Goal: Task Accomplishment & Management: Manage account settings

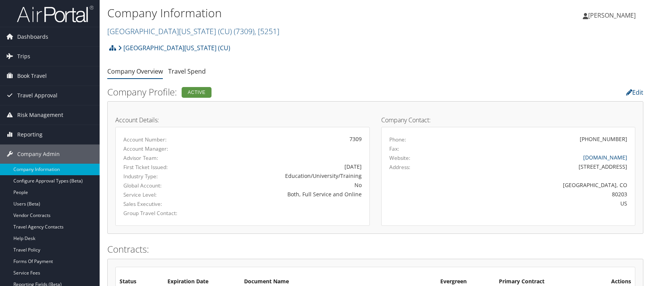
scroll to position [487, 0]
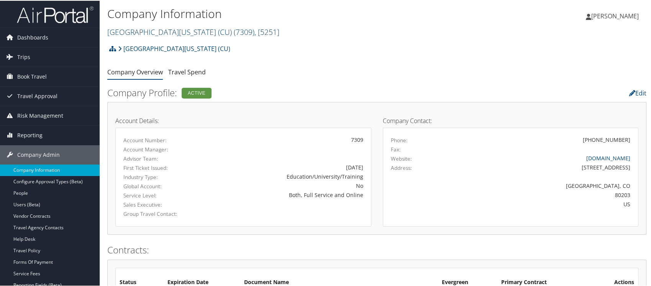
click at [159, 33] on link "University of Colorado (CU) ( 7309 ) , [ 5251 ]" at bounding box center [193, 31] width 172 height 10
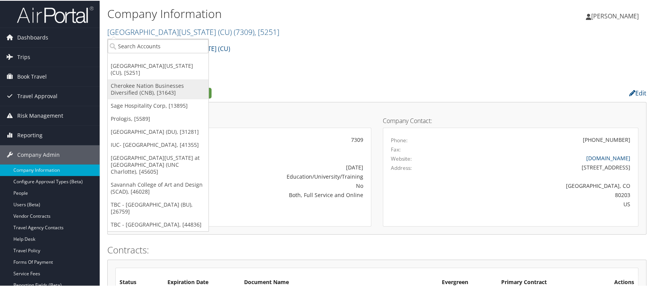
click at [126, 79] on link "Cherokee Nation Businesses Diversified (CNB), [31643]" at bounding box center [158, 89] width 101 height 20
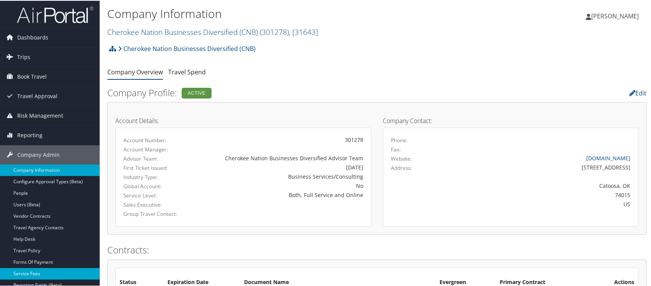
click at [39, 270] on link "Service Fees" at bounding box center [50, 272] width 100 height 11
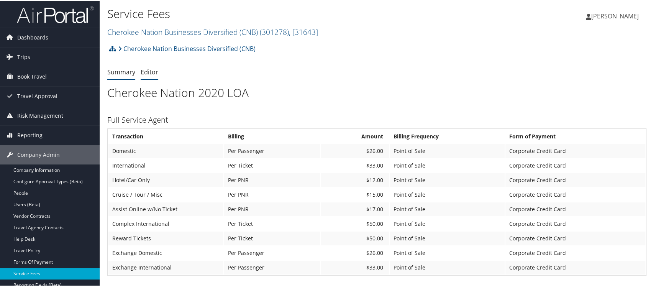
click at [147, 74] on link "Editor" at bounding box center [150, 71] width 18 height 8
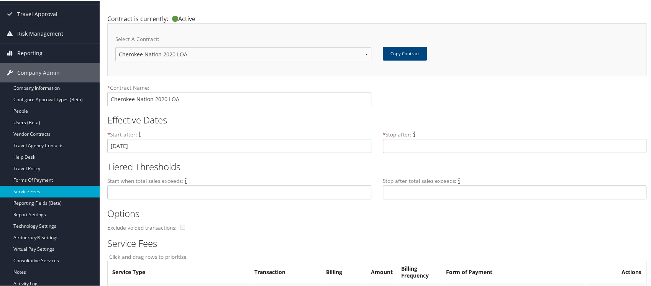
scroll to position [48, 0]
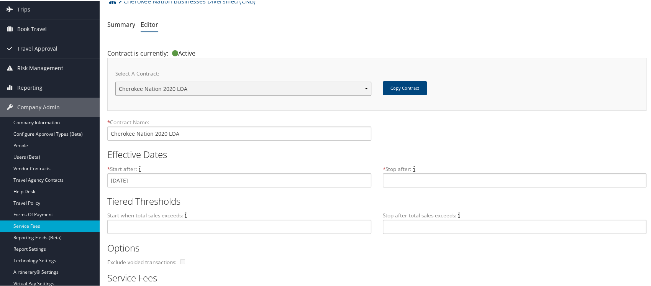
click at [365, 87] on select "Cherokee Nation Cherokee Nation Cherokee Nation 2020 LOA New Contract..." at bounding box center [243, 88] width 256 height 14
select select "new"
click at [115, 81] on select "Cherokee Nation Cherokee Nation Cherokee Nation 2020 LOA New Contract..." at bounding box center [243, 88] width 256 height 14
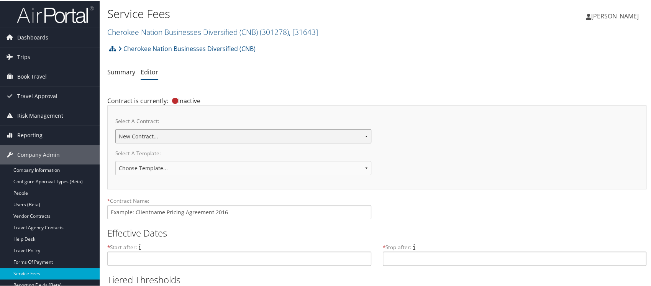
click at [268, 137] on select "Cherokee Nation Cherokee Nation Cherokee Nation 2020 LOA New Contract..." at bounding box center [243, 135] width 256 height 14
select select "22087"
click at [115, 128] on select "Cherokee Nation Cherokee Nation Cherokee Nation 2020 LOA New Contract..." at bounding box center [243, 135] width 256 height 14
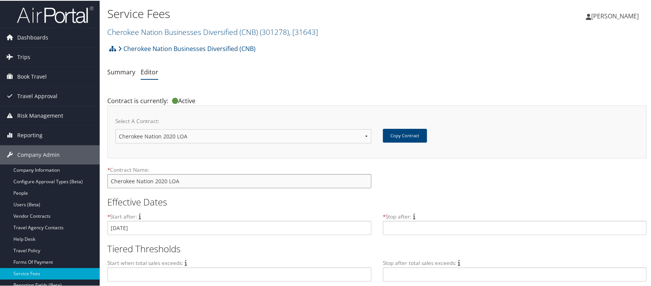
click at [199, 178] on input "Cherokee Nation 2020 LOA" at bounding box center [239, 180] width 264 height 14
type input "Cherokee Nation 2025"
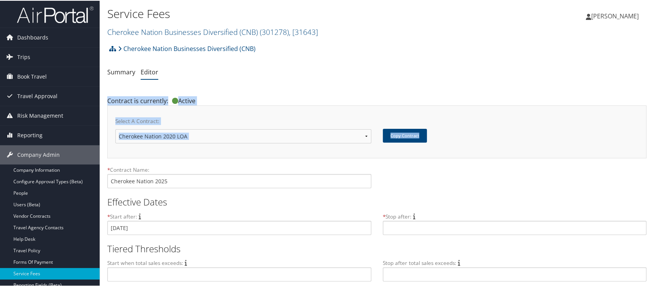
drag, startPoint x: 650, startPoint y: 81, endPoint x: 653, endPoint y: 109, distance: 27.8
click at [651, 109] on html "Menu Dashboards ► AirPortal 360™ (Manager) AirPortal 360™ (Agent) My Travel Das…" at bounding box center [327, 143] width 654 height 286
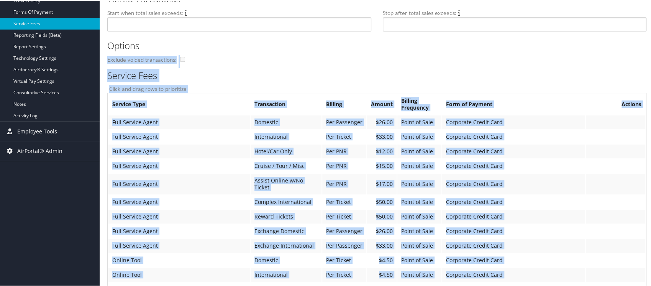
drag, startPoint x: 650, startPoint y: 125, endPoint x: 650, endPoint y: 53, distance: 71.7
click at [650, 53] on div "Service Fees Cherokee Nation Businesses Diversified (CNB) ( 301278 ) , [ 31643 …" at bounding box center [377, 154] width 555 height 809
click at [628, 63] on div "Options Exclude voided transactions:" at bounding box center [376, 52] width 539 height 30
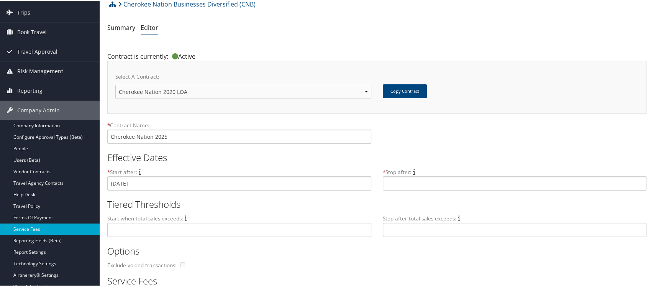
scroll to position [35, 0]
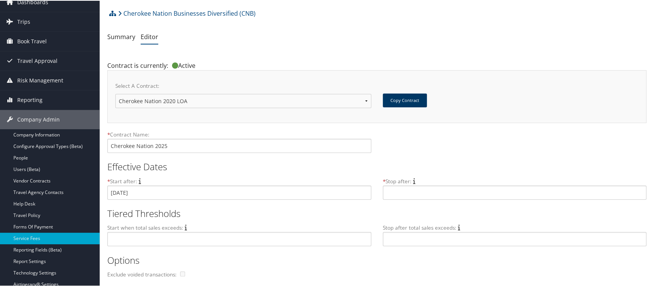
click at [406, 97] on button "Copy Contract" at bounding box center [405, 100] width 44 height 14
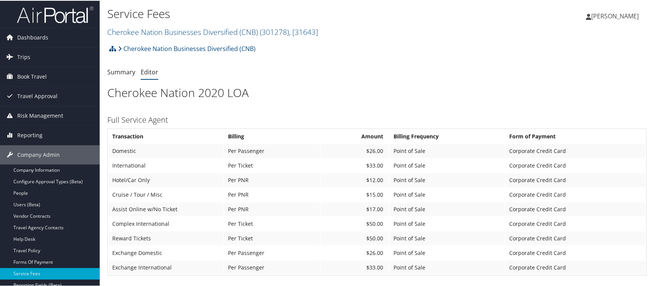
click at [150, 74] on link "Editor" at bounding box center [150, 71] width 18 height 8
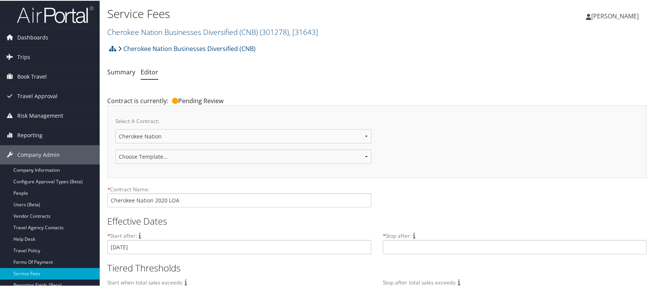
drag, startPoint x: 650, startPoint y: 61, endPoint x: 650, endPoint y: 73, distance: 12.3
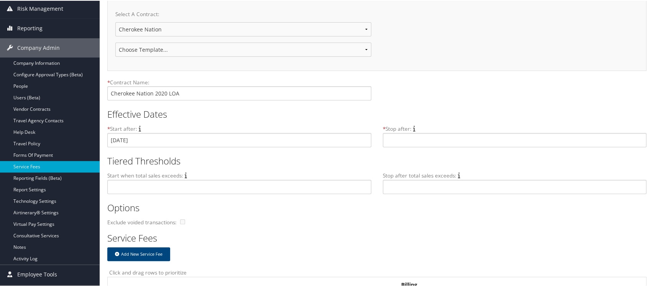
scroll to position [104, 0]
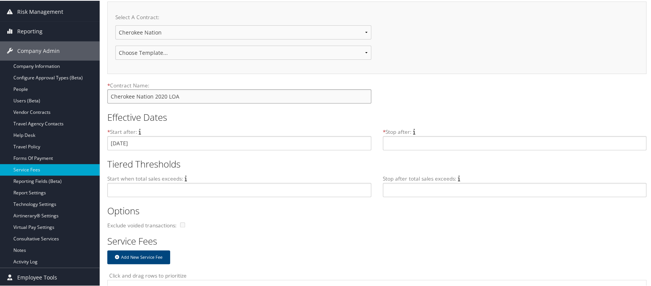
click at [186, 94] on input "Cherokee Nation 2020 LOA" at bounding box center [239, 96] width 264 height 14
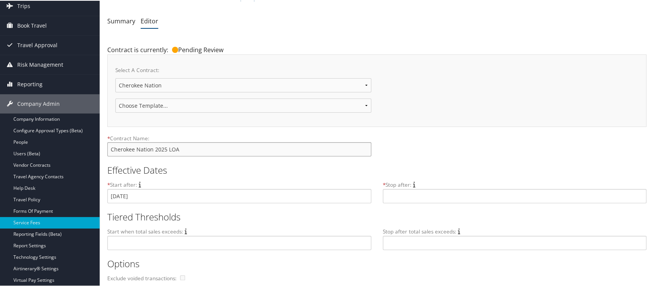
scroll to position [42, 0]
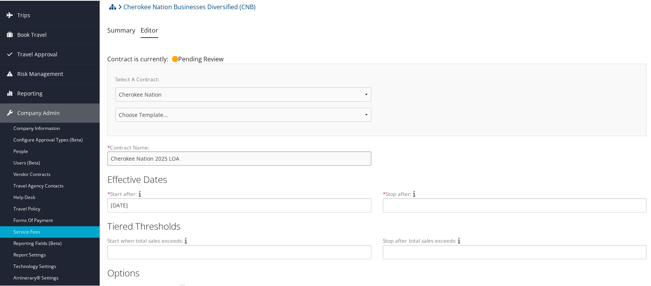
type input "Cherokee Nation 2025 LOA"
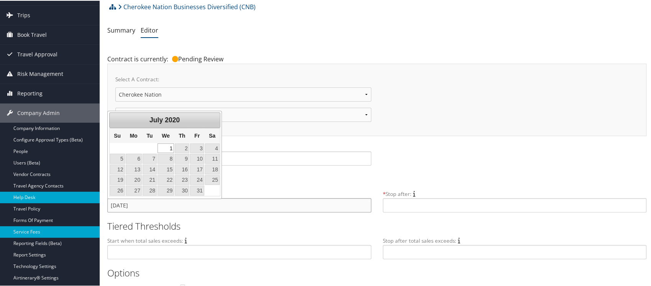
drag, startPoint x: 150, startPoint y: 208, endPoint x: 93, endPoint y: 197, distance: 58.4
click at [235, 226] on h2 "Tiered Thresholds" at bounding box center [373, 225] width 533 height 13
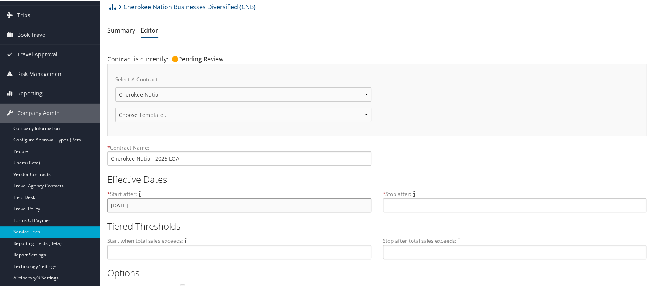
click at [140, 207] on input "Jul 1, 2020" at bounding box center [239, 204] width 264 height 14
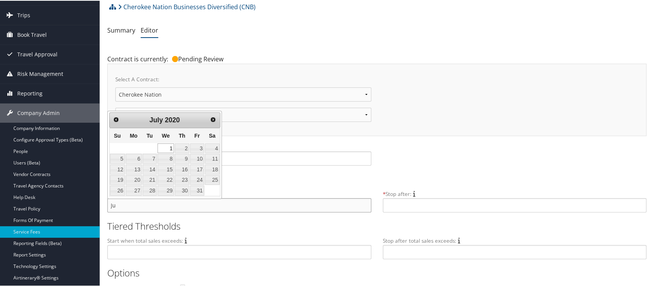
type input "J"
click at [315, 223] on h2 "Tiered Thresholds" at bounding box center [373, 225] width 533 height 13
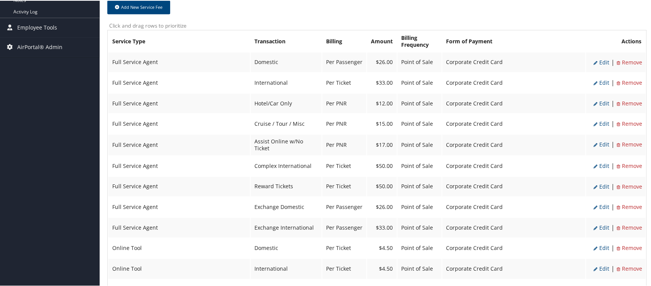
scroll to position [356, 0]
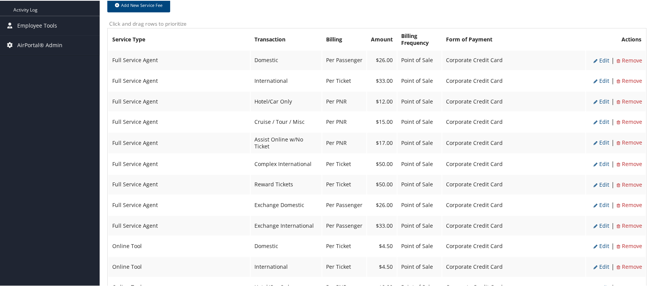
click at [599, 59] on span "Edit" at bounding box center [602, 59] width 16 height 7
select select "2"
type input "26.0"
select select "20"
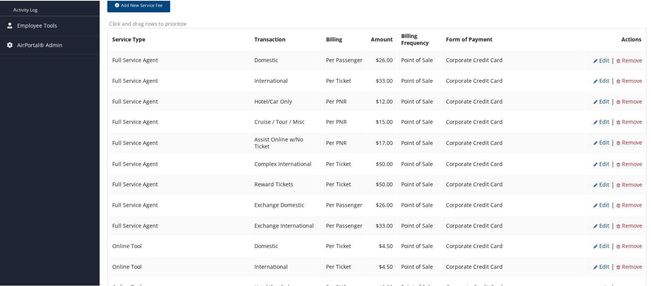
select select "2"
select select "20"
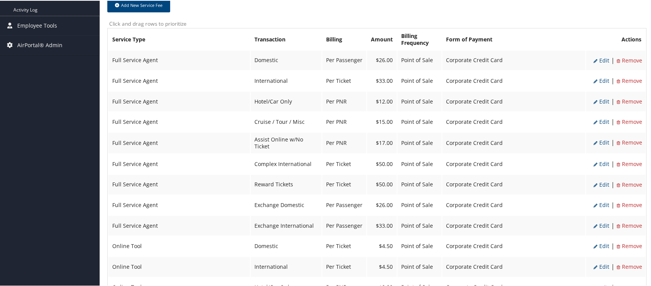
select select "2"
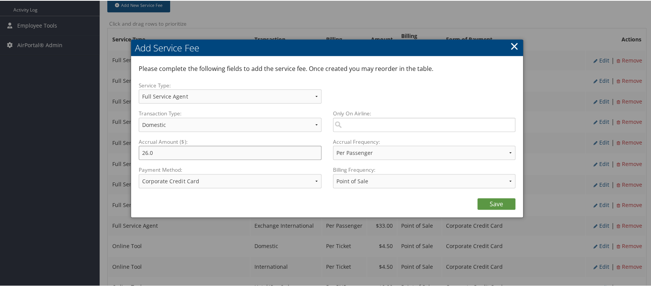
click at [198, 153] on input "26.0" at bounding box center [230, 152] width 182 height 14
type input "2"
type input "22.00"
click at [503, 205] on link "Save" at bounding box center [496, 202] width 38 height 11
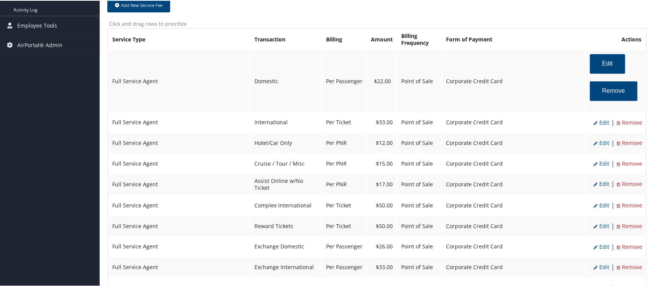
click at [603, 123] on span "Edit" at bounding box center [602, 121] width 16 height 7
select select "14"
type input "33.0"
select select "4"
select select "2"
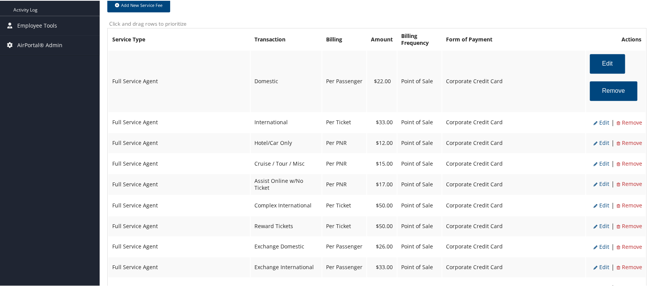
select select "14"
select select "4"
select select "2"
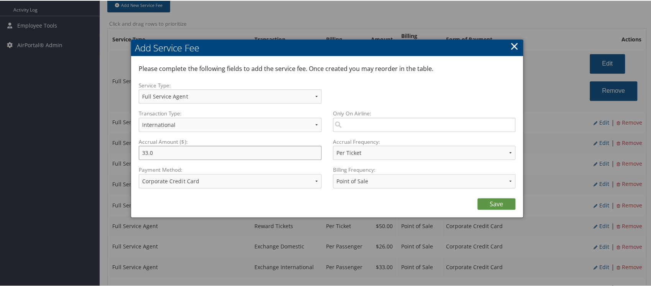
click at [161, 152] on input "33.0" at bounding box center [230, 152] width 182 height 14
type input "3"
type input "30.00"
click at [497, 199] on link "Save" at bounding box center [496, 202] width 38 height 11
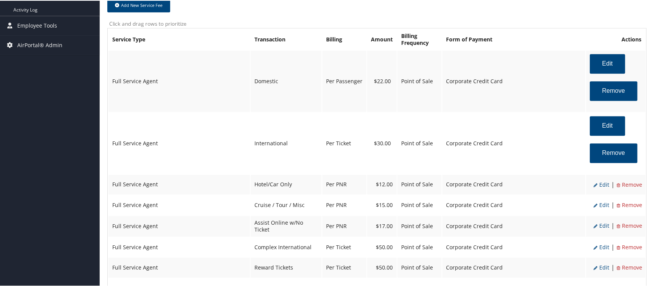
click at [628, 243] on span "Remove" at bounding box center [630, 246] width 26 height 7
click at [627, 244] on span "Remove" at bounding box center [630, 246] width 26 height 7
click at [604, 243] on span "Edit" at bounding box center [602, 246] width 16 height 7
select select "24"
type input "26.0"
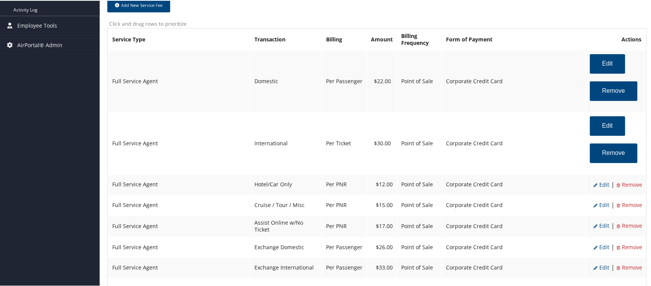
select select "20"
select select "2"
select select "24"
select select "20"
select select "2"
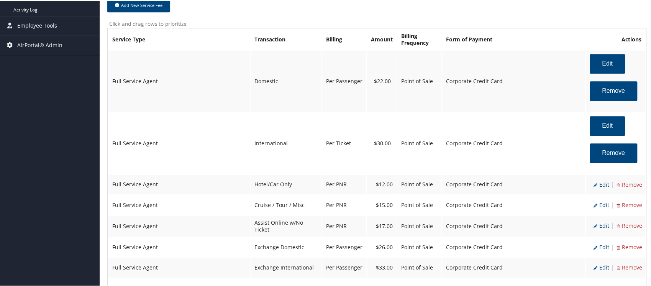
select select "2"
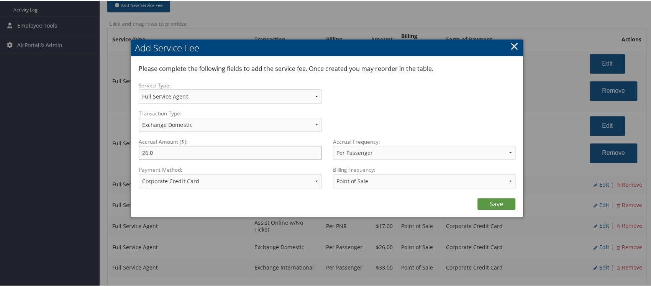
click at [184, 149] on input "26.0" at bounding box center [230, 152] width 182 height 14
type input "2"
type input "22.00"
click at [491, 204] on link "Save" at bounding box center [496, 202] width 38 height 11
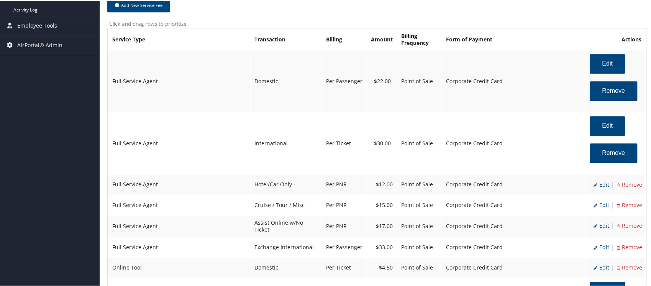
click at [599, 246] on span "Edit" at bounding box center [602, 246] width 16 height 7
select select "25"
type input "33.0"
select select "2"
select select "25"
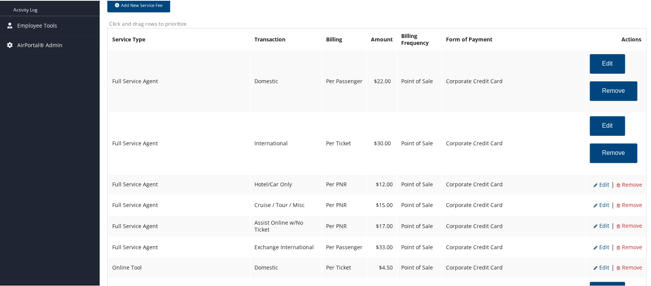
select select "20"
select select "2"
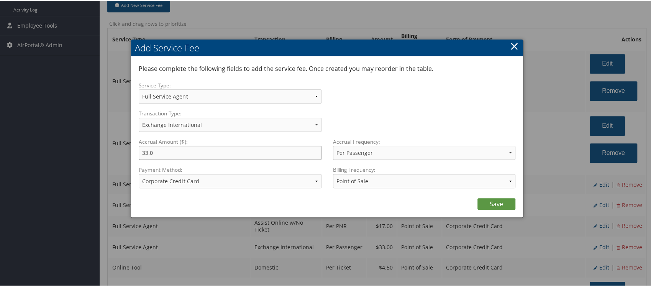
click at [185, 150] on input "33.0" at bounding box center [230, 152] width 182 height 14
type input "30.00"
click at [489, 203] on link "Save" at bounding box center [496, 202] width 38 height 11
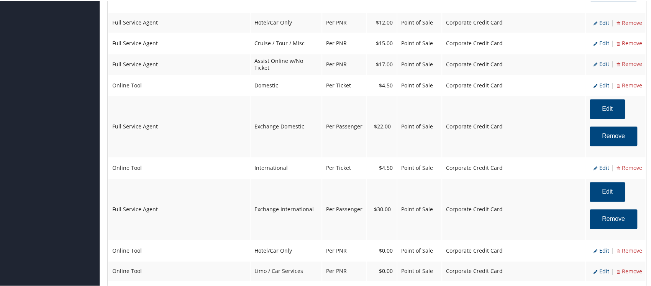
scroll to position [521, 0]
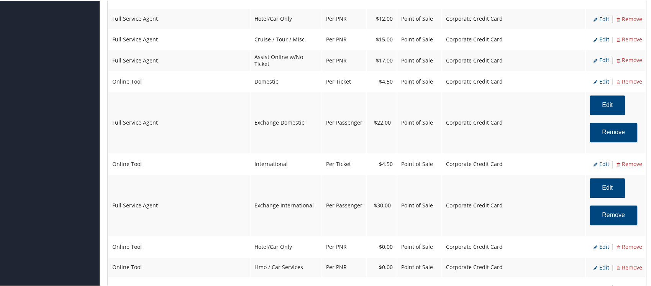
click at [599, 162] on span "Edit" at bounding box center [602, 162] width 16 height 7
select select "6"
select select "14"
type input "4.5"
select select "4"
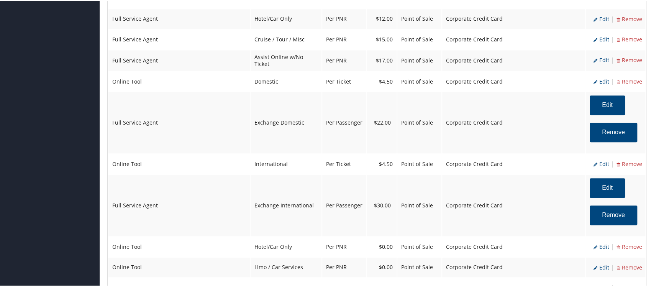
select select "6"
select select "14"
select select "4"
select select "2"
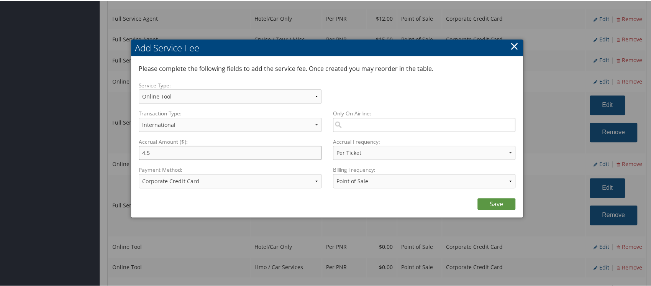
click at [161, 150] on input "4.5" at bounding box center [230, 152] width 182 height 14
type input "4.00"
click at [494, 200] on link "Save" at bounding box center [496, 202] width 38 height 11
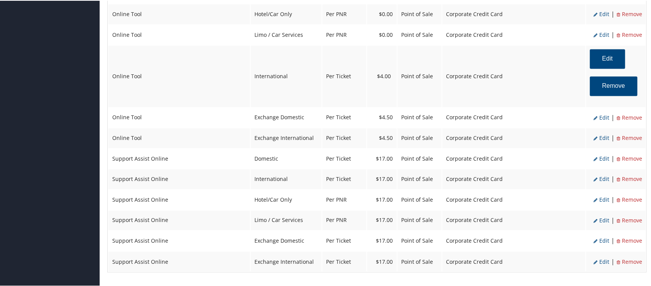
scroll to position [740, 0]
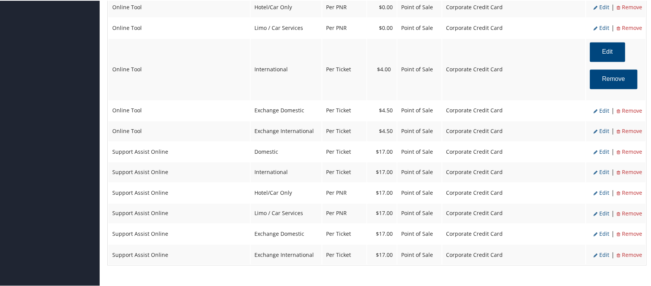
click at [605, 109] on span "Edit" at bounding box center [602, 109] width 16 height 7
select select "24"
type input "4.5"
select select "6"
select select "24"
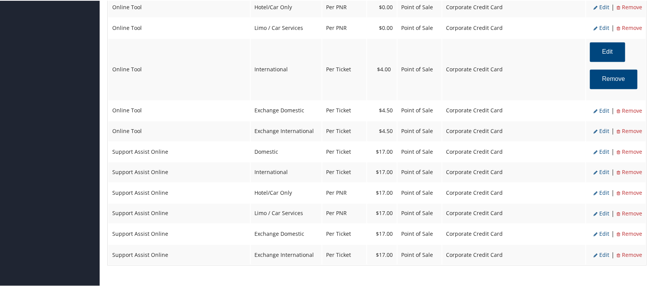
select select "4"
select select "2"
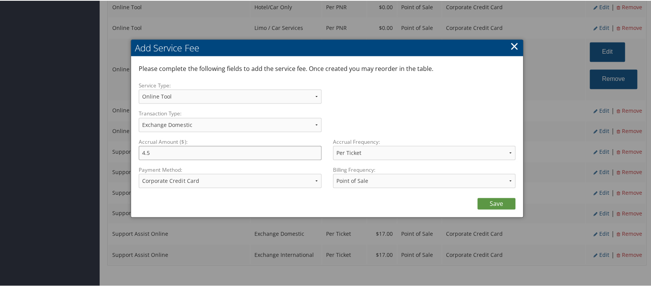
click at [175, 155] on input "4.5" at bounding box center [230, 152] width 182 height 14
type input "4.00"
click at [495, 201] on link "Save" at bounding box center [496, 202] width 38 height 11
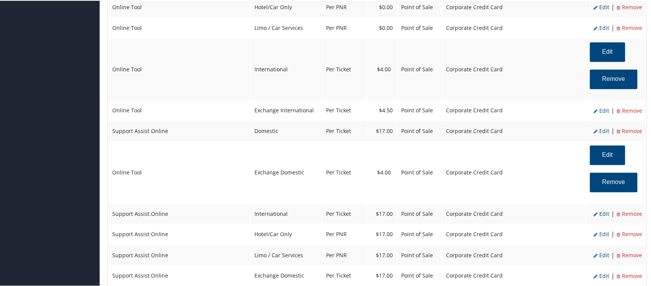
click at [602, 110] on span "Edit" at bounding box center [602, 109] width 16 height 7
select select "25"
type input "4.5"
select select "6"
select select "25"
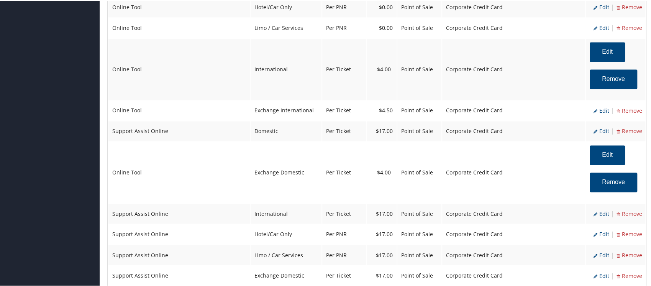
select select "4"
select select "2"
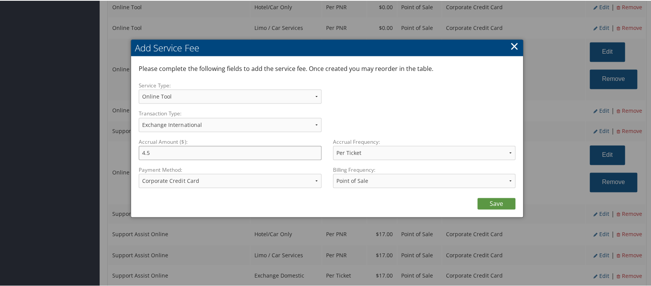
click at [195, 155] on input "4.5" at bounding box center [230, 152] width 182 height 14
type input "4.00"
click at [500, 199] on link "Save" at bounding box center [496, 202] width 38 height 11
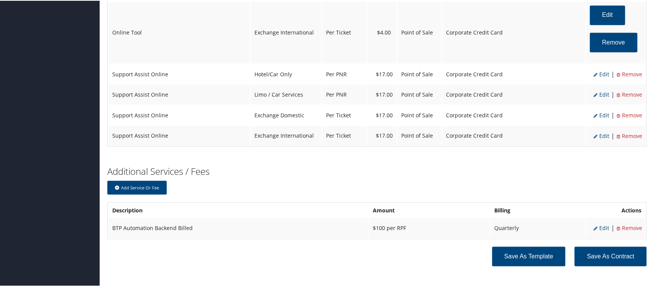
scroll to position [948, 0]
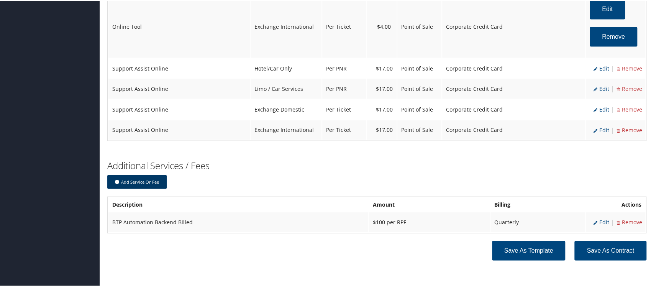
click at [138, 177] on button "Add Service or Fee" at bounding box center [136, 181] width 59 height 14
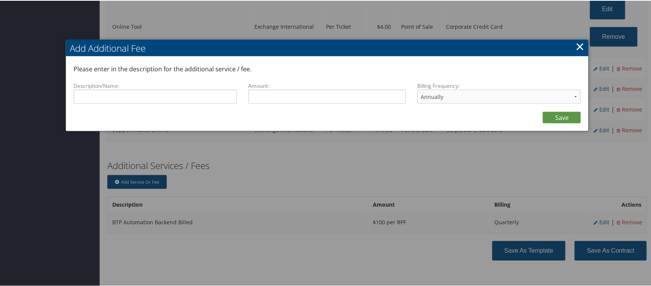
click at [575, 47] on link "×" at bounding box center [579, 45] width 9 height 15
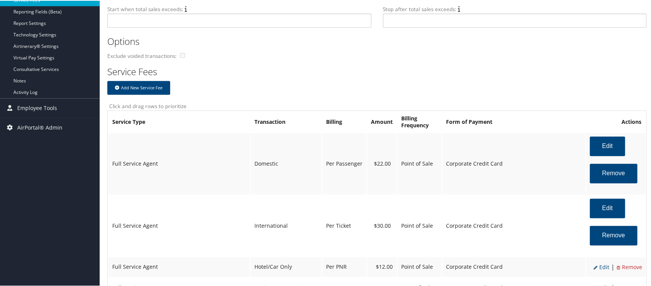
scroll to position [257, 0]
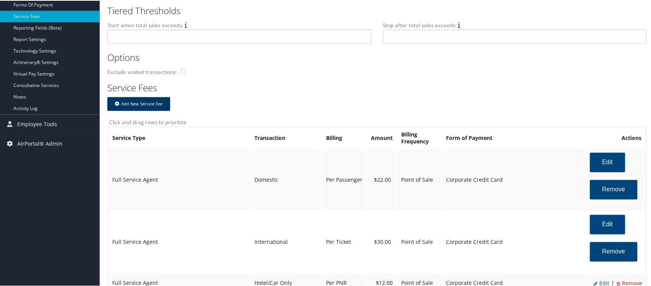
click at [141, 101] on button "Add New Service Fee" at bounding box center [138, 103] width 63 height 14
select select "6"
select select "25"
select select "4"
select select "2"
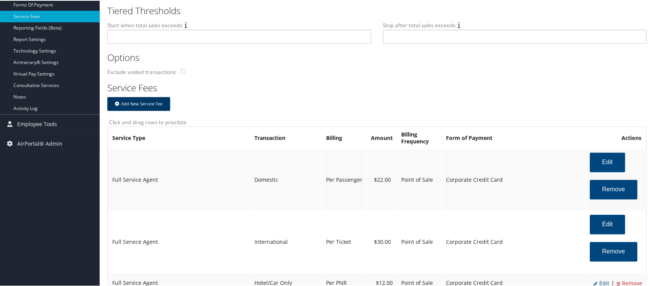
select select "2"
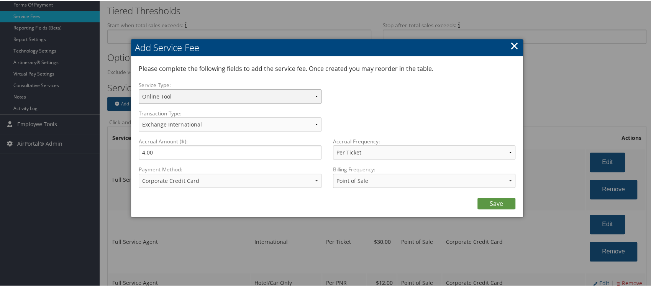
click at [204, 94] on select "After Hours Full Service Agent On-Site Agent Online Tool Support Assist On-Site…" at bounding box center [230, 96] width 182 height 14
select select "2"
click at [139, 89] on select "After Hours Full Service Agent On-Site Agent Online Tool Support Assist On-Site…" at bounding box center [230, 96] width 182 height 14
click at [203, 123] on select "Assist Online w/No Ticket Complex International Contract Complex International …" at bounding box center [230, 123] width 182 height 14
click at [139, 116] on select "Assist Online w/No Ticket Complex International Contract Complex International …" at bounding box center [230, 123] width 182 height 14
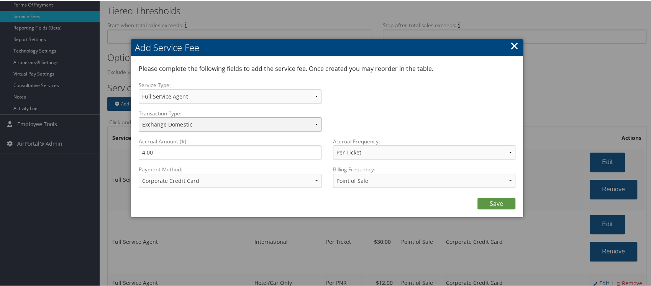
click at [312, 121] on select "Assist Online w/No Ticket Complex International Contract Complex International …" at bounding box center [230, 123] width 182 height 14
select select "16"
click at [139, 116] on select "Assist Online w/No Ticket Complex International Contract Complex International …" at bounding box center [230, 123] width 182 height 14
click at [176, 149] on input "4.00" at bounding box center [230, 151] width 182 height 14
type input "4"
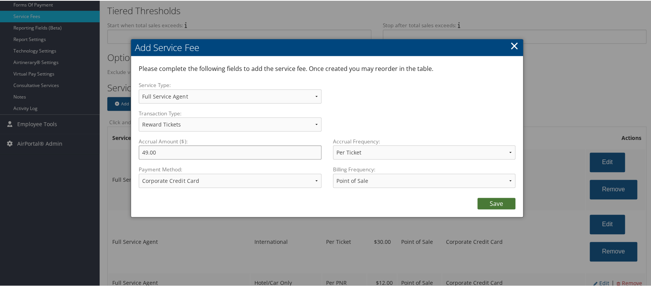
type input "49.00"
click at [489, 202] on link "Save" at bounding box center [496, 202] width 38 height 11
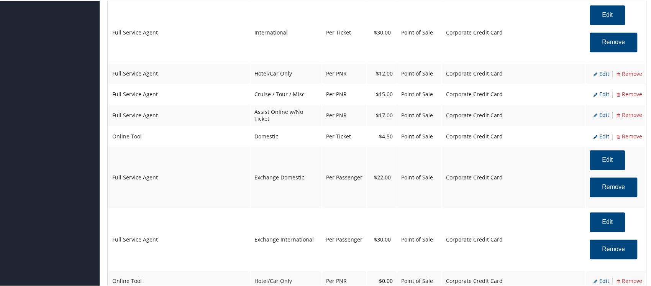
scroll to position [468, 0]
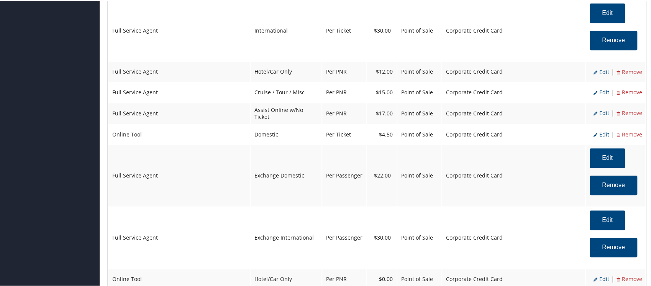
click at [604, 130] on span "Edit" at bounding box center [602, 133] width 16 height 7
select select "6"
select select "2"
type input "4.5"
select select "6"
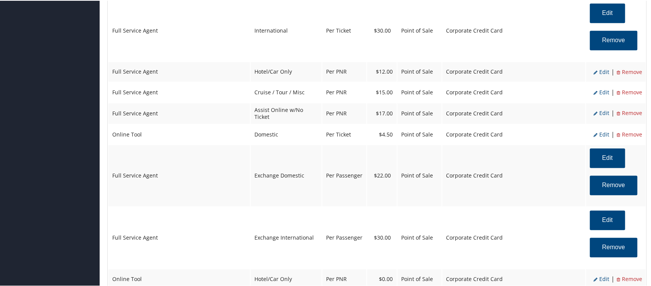
select select "2"
select select "4"
select select "2"
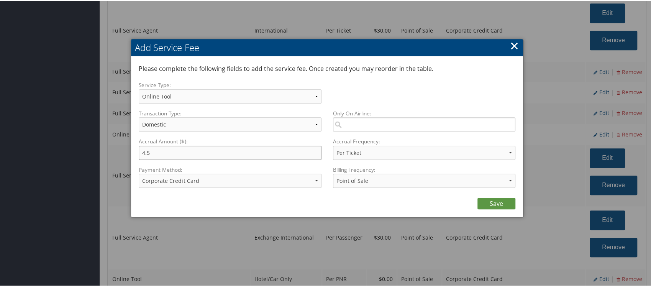
click at [181, 152] on input "4.5" at bounding box center [230, 152] width 182 height 14
type input "4.00"
click at [494, 203] on link "Save" at bounding box center [496, 202] width 38 height 11
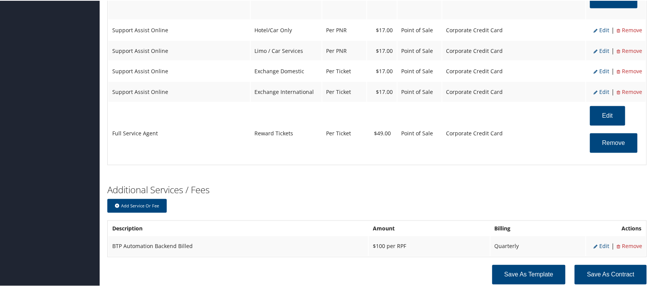
scroll to position [1053, 0]
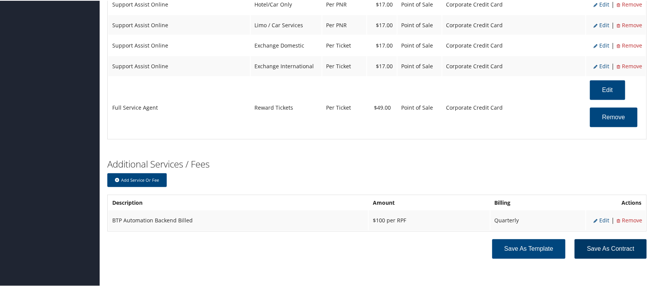
click at [585, 243] on button "Save as Contract" at bounding box center [610, 248] width 72 height 20
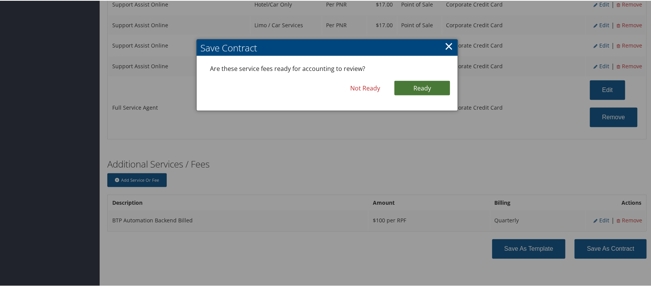
click at [418, 80] on link "Ready" at bounding box center [422, 87] width 56 height 15
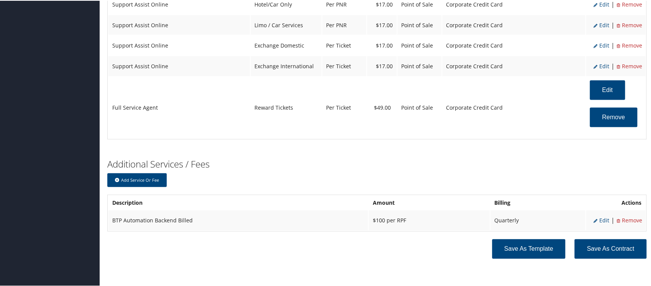
scroll to position [1057, 0]
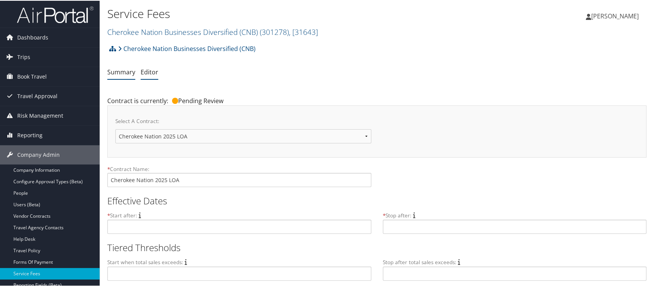
click at [118, 73] on link "Summary" at bounding box center [121, 71] width 28 height 8
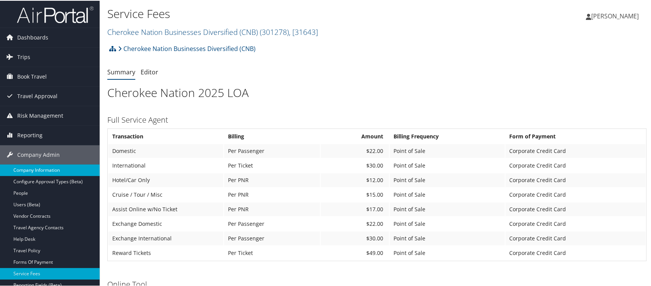
click at [67, 164] on link "Company Information" at bounding box center [50, 169] width 100 height 11
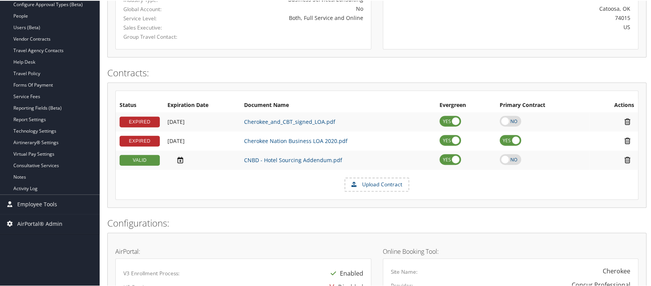
scroll to position [185, 0]
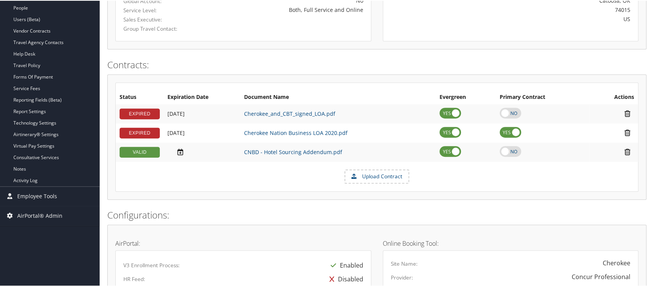
click at [386, 177] on label "Upload Contract" at bounding box center [376, 175] width 63 height 13
click at [0, 0] on input "Upload Contract" at bounding box center [0, 0] width 0 height 0
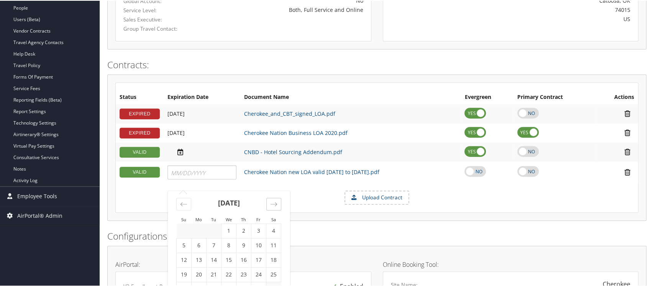
click at [272, 200] on icon "Move forward to switch to the next month." at bounding box center [273, 203] width 7 height 7
click at [205, 171] on input "MM/DD/YYYY" at bounding box center [200, 172] width 59 height 9
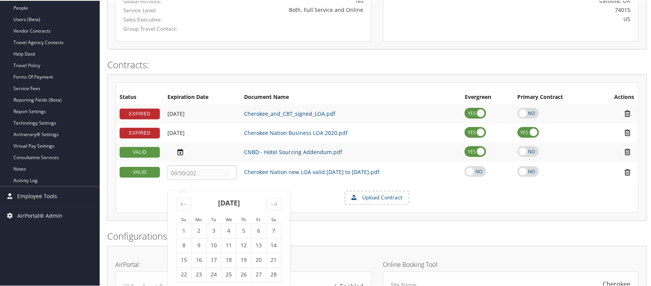
type input "09/30/2028"
click at [529, 169] on label at bounding box center [527, 169] width 21 height 11
click at [526, 173] on input "checkbox" at bounding box center [523, 175] width 5 height 5
checkbox input "true"
click at [539, 130] on label at bounding box center [527, 131] width 21 height 11
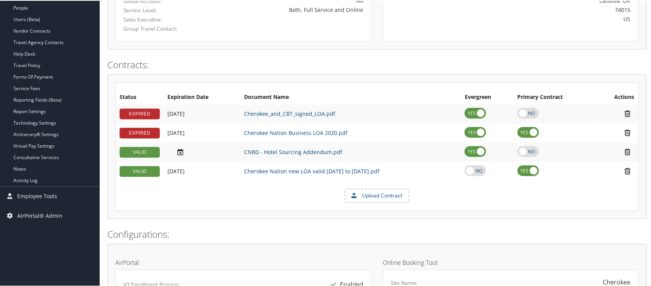
click at [526, 135] on input "checkbox" at bounding box center [523, 137] width 5 height 5
checkbox input "false"
click at [486, 130] on label at bounding box center [474, 131] width 21 height 11
click at [473, 135] on input "checkbox" at bounding box center [470, 137] width 5 height 5
checkbox input "false"
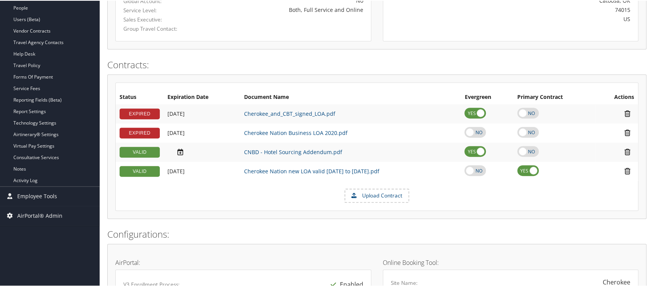
click at [486, 109] on label at bounding box center [474, 112] width 21 height 11
click at [473, 115] on input "checkbox" at bounding box center [470, 117] width 5 height 5
checkbox input "false"
